Goal: Task Accomplishment & Management: Manage account settings

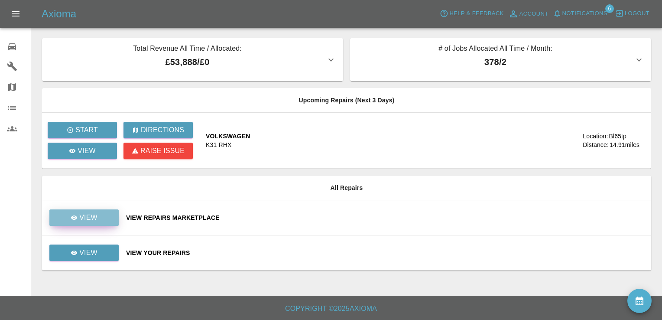
click at [98, 213] on link "View" at bounding box center [83, 217] width 69 height 16
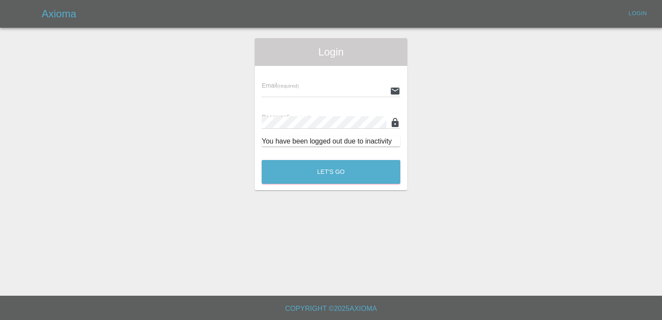
type input "[EMAIL_ADDRESS][DOMAIN_NAME]"
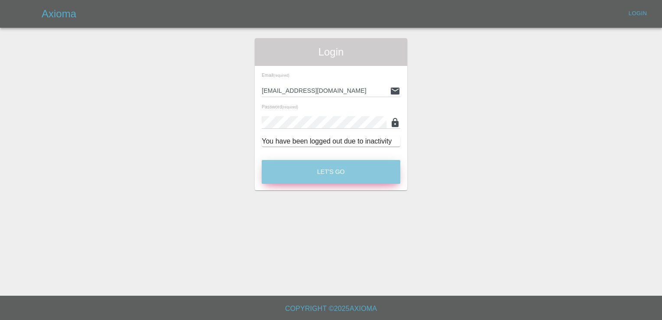
click at [327, 176] on button "Let's Go" at bounding box center [331, 172] width 139 height 24
